Goal: Task Accomplishment & Management: Use online tool/utility

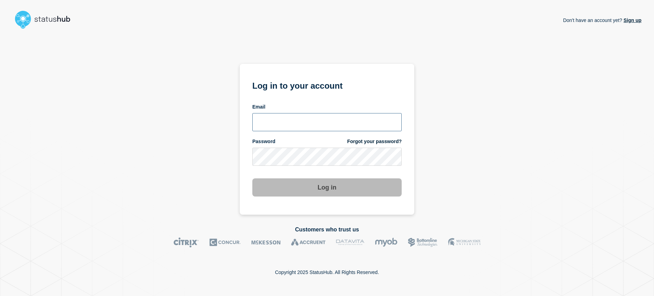
type input "[EMAIL_ADDRESS][DOMAIN_NAME]"
click at [324, 191] on button "Log in" at bounding box center [326, 187] width 149 height 18
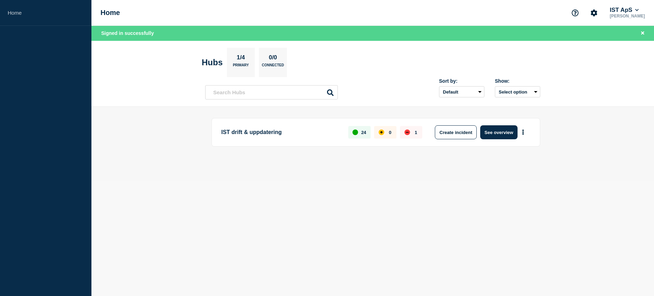
click at [409, 133] on div "down" at bounding box center [407, 132] width 6 height 6
click at [11, 14] on link "Home" at bounding box center [45, 13] width 91 height 26
click at [489, 133] on button "See overview" at bounding box center [498, 132] width 37 height 14
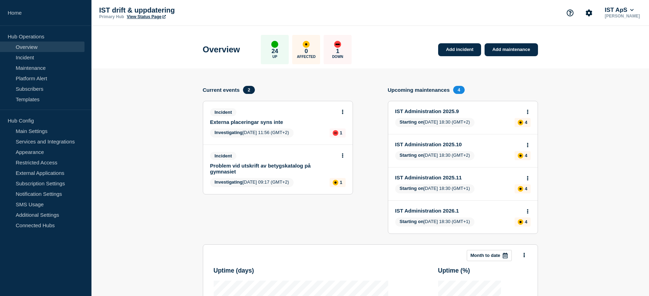
click at [343, 110] on button at bounding box center [342, 112] width 6 height 6
click at [341, 137] on link "Update incident" at bounding box center [342, 138] width 34 height 6
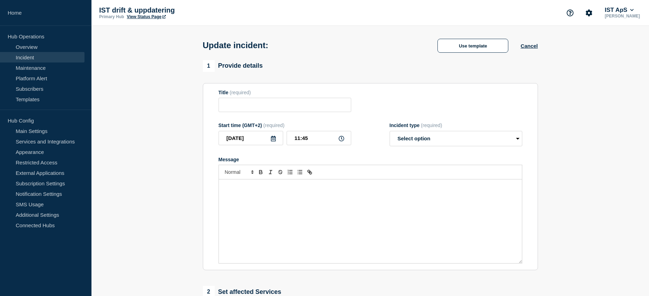
type input "Externa placeringar syns inte"
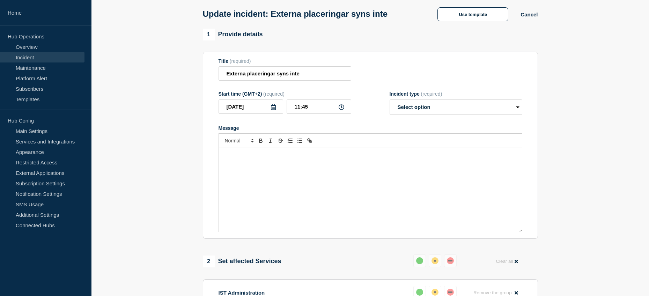
scroll to position [70, 0]
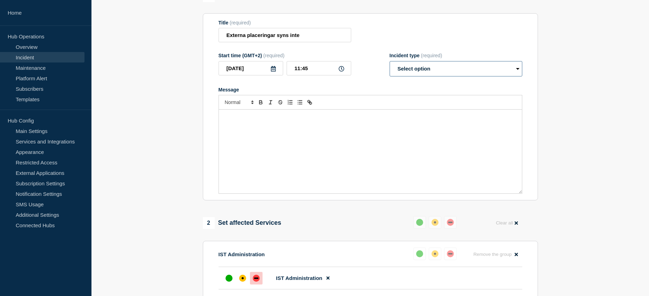
click at [441, 72] on select "Select option Investigating Identified Monitoring Resolved" at bounding box center [455, 68] width 133 height 15
select select "resolved"
click at [389, 62] on select "Select option Investigating Identified Monitoring Resolved" at bounding box center [455, 68] width 133 height 15
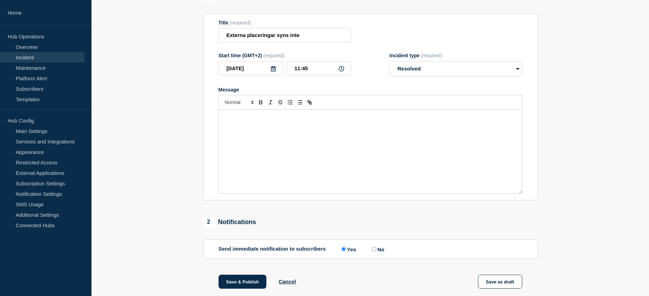
click at [414, 128] on div "Message" at bounding box center [370, 152] width 303 height 84
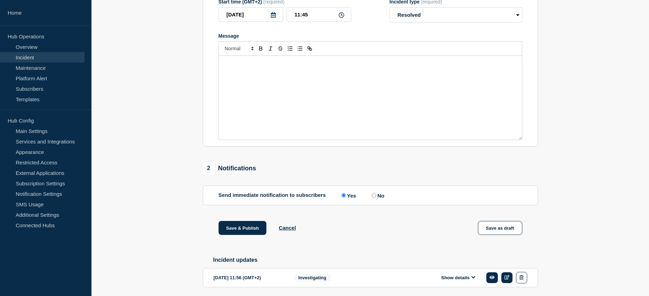
scroll to position [81, 0]
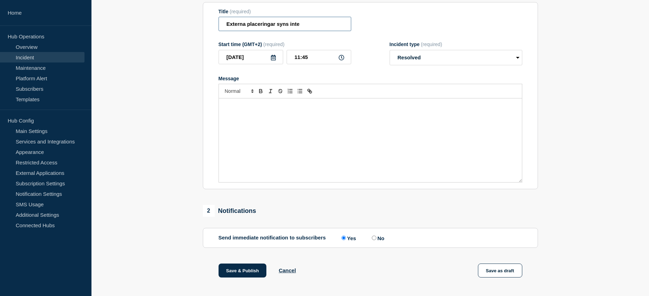
drag, startPoint x: 225, startPoint y: 25, endPoint x: 274, endPoint y: 25, distance: 49.5
click at [274, 25] on input "Externa placeringar syns inte" at bounding box center [284, 24] width 133 height 14
click at [287, 128] on div "Message" at bounding box center [370, 140] width 303 height 84
paste div "Message"
click at [246, 272] on button "Save & Publish" at bounding box center [242, 270] width 48 height 14
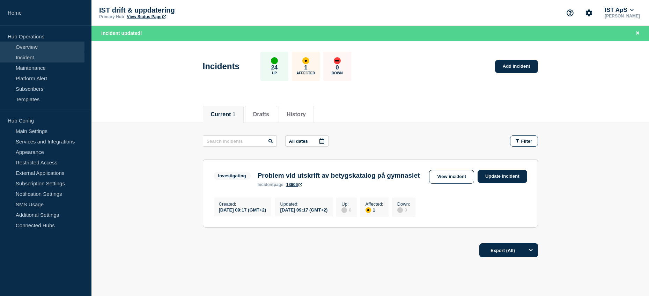
click at [36, 46] on link "Overview" at bounding box center [42, 47] width 84 height 10
